Goal: Book appointment/travel/reservation

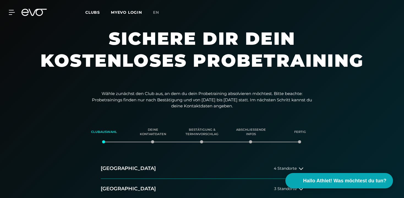
click at [40, 9] on icon at bounding box center [38, 12] width 18 height 7
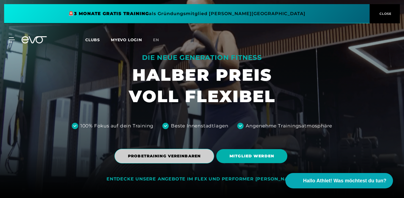
click at [140, 157] on span "PROBETRAINING VEREINBAREN" at bounding box center [164, 157] width 73 height 6
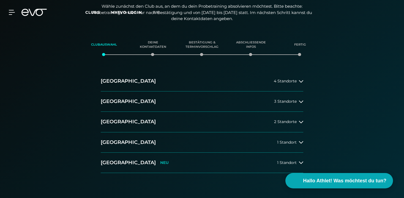
scroll to position [113, 0]
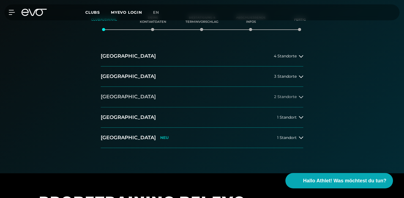
click at [141, 102] on button "[GEOGRAPHIC_DATA] 2 Standorte" at bounding box center [202, 97] width 202 height 20
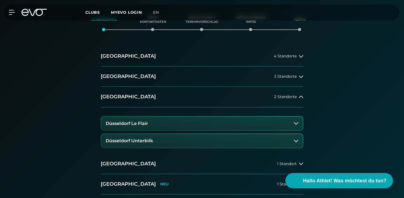
click at [137, 123] on h3 "Düsseldorf Le Flair" at bounding box center [127, 123] width 42 height 5
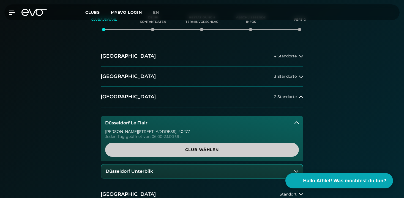
click at [149, 146] on span "Club wählen" at bounding box center [202, 150] width 194 height 14
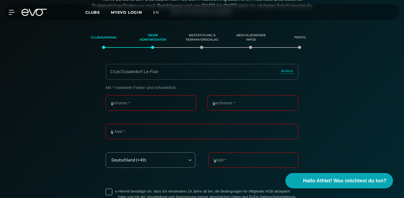
scroll to position [94, 0]
click at [151, 102] on input "Vorname *" at bounding box center [151, 103] width 91 height 15
type input "*****"
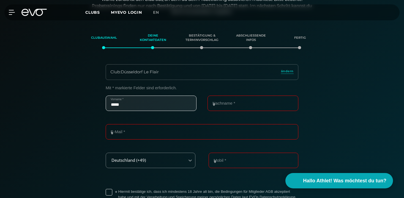
type input "*****"
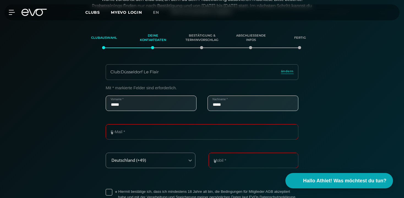
type input "**********"
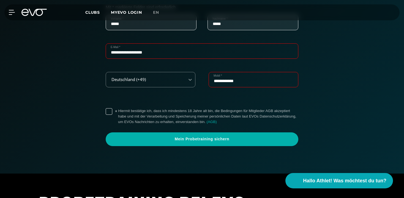
scroll to position [176, 0]
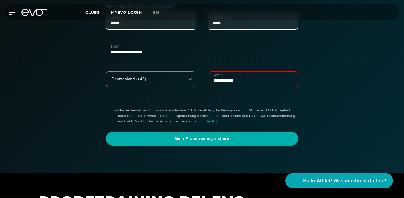
click at [118, 113] on label "* Hiermit bestätige ich, dass ich mindestens 18 Jahre alt bin, die Bedingungen …" at bounding box center [208, 116] width 180 height 17
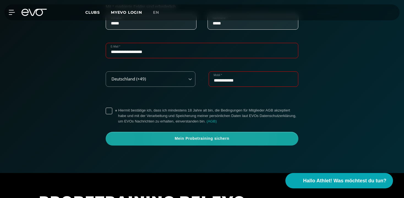
click at [158, 138] on span "Mein Probetraining sichern" at bounding box center [202, 139] width 166 height 6
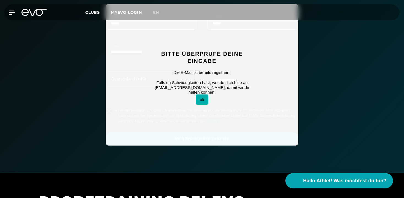
click at [204, 95] on button "ok" at bounding box center [202, 100] width 13 height 10
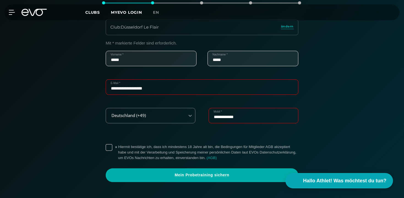
scroll to position [132, 0]
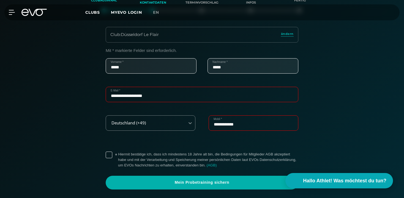
click at [116, 96] on input "**********" at bounding box center [202, 94] width 193 height 15
click at [132, 97] on input "**********" at bounding box center [202, 94] width 193 height 15
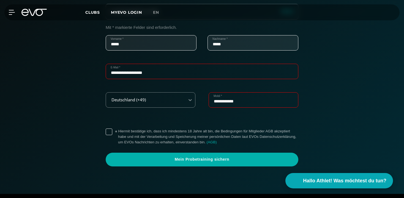
scroll to position [161, 0]
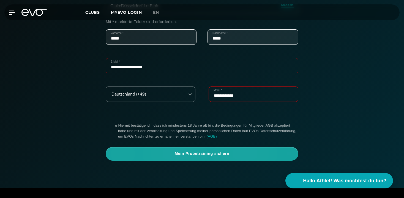
type input "**********"
click at [225, 153] on span "Mein Probetraining sichern" at bounding box center [202, 154] width 166 height 6
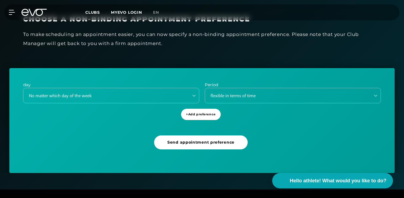
scroll to position [164, 0]
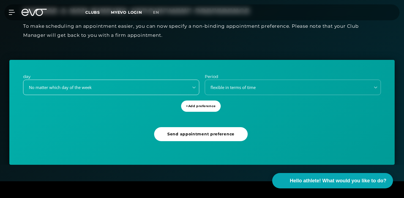
click at [103, 86] on div "No matter which day of the week" at bounding box center [104, 87] width 161 height 6
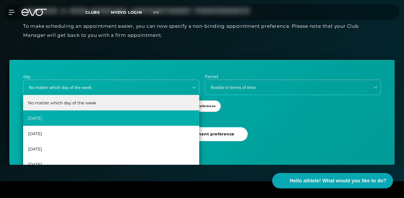
scroll to position [10, 0]
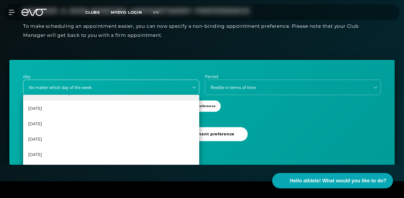
click at [76, 91] on div "No matter which day of the week" at bounding box center [111, 87] width 176 height 15
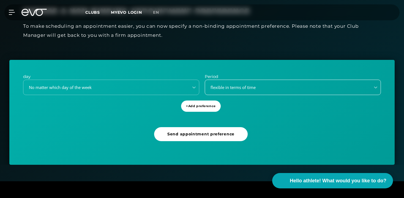
click at [252, 89] on font "flexible in terms of time" at bounding box center [232, 88] width 45 height 6
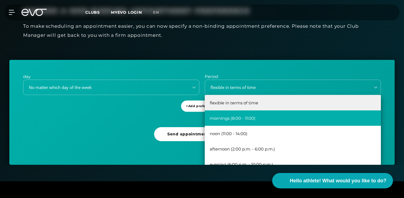
click at [243, 119] on font "mornings (8:00 - 11:00)" at bounding box center [233, 118] width 46 height 5
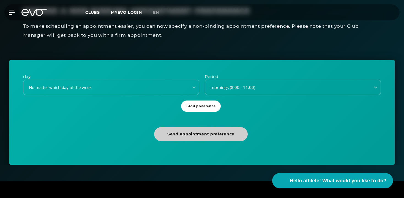
click at [201, 135] on font "Send appointment preference" at bounding box center [200, 134] width 67 height 5
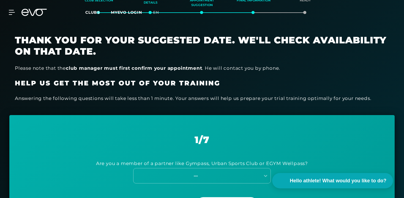
scroll to position [0, 0]
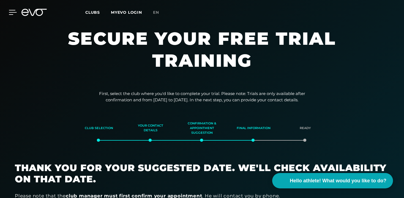
click at [13, 12] on icon at bounding box center [13, 12] width 8 height 5
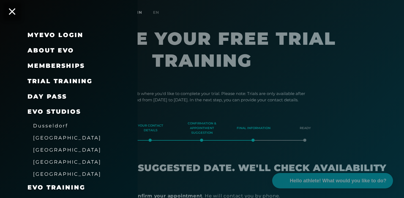
click at [51, 66] on font "Memberships" at bounding box center [56, 65] width 57 height 7
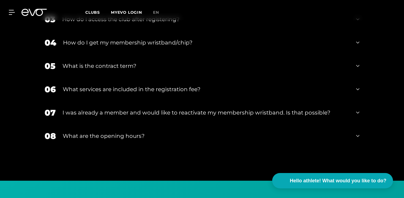
scroll to position [1021, 0]
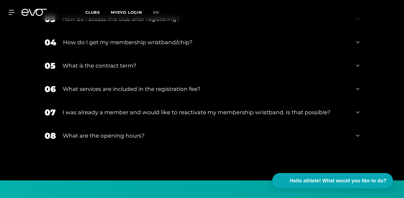
click at [157, 62] on div "What is the contract term?" at bounding box center [205, 66] width 287 height 8
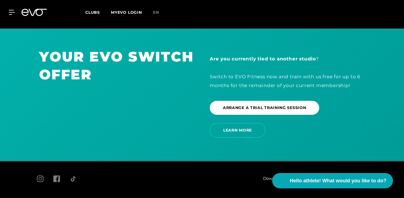
scroll to position [1237, 0]
